Goal: Check status

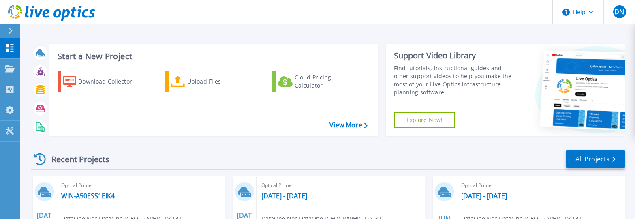
scroll to position [41, 0]
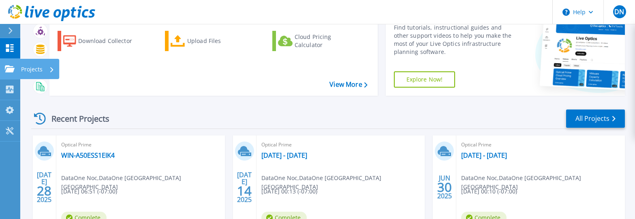
click at [46, 70] on div "Projects" at bounding box center [37, 69] width 33 height 21
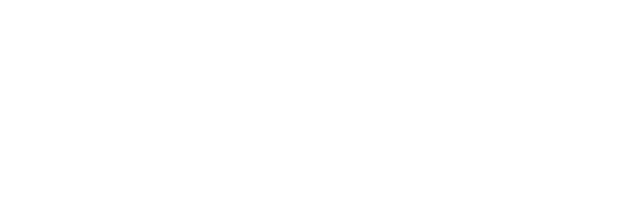
scroll to position [0, 0]
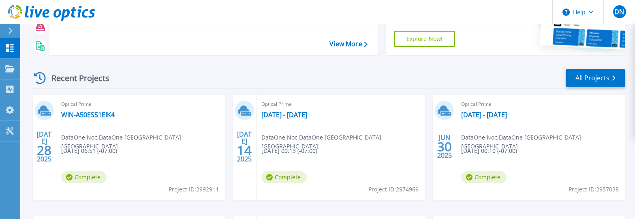
scroll to position [122, 0]
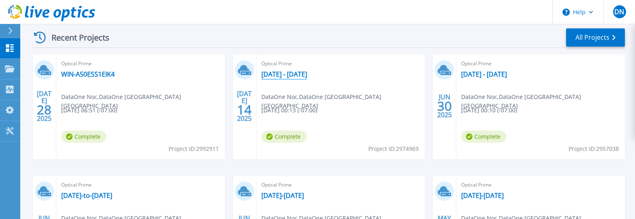
click at [297, 73] on link "[DATE] - [DATE]" at bounding box center [284, 74] width 46 height 8
